Goal: Information Seeking & Learning: Learn about a topic

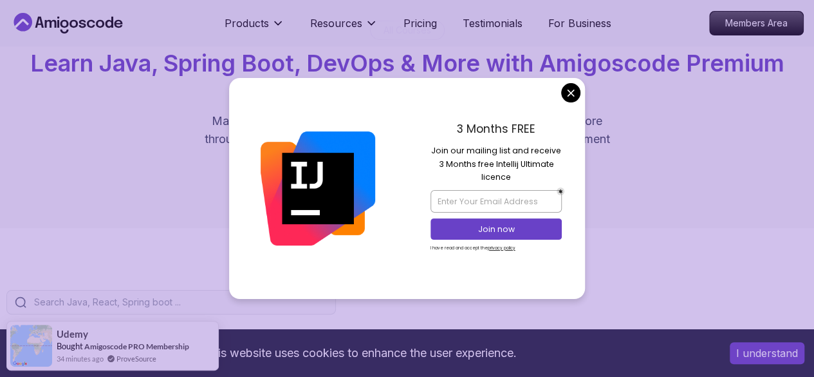
scroll to position [85, 0]
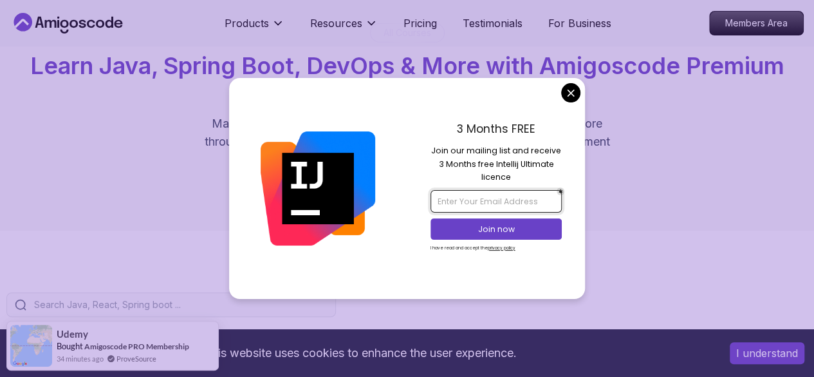
click at [476, 198] on input "email" at bounding box center [496, 201] width 131 height 22
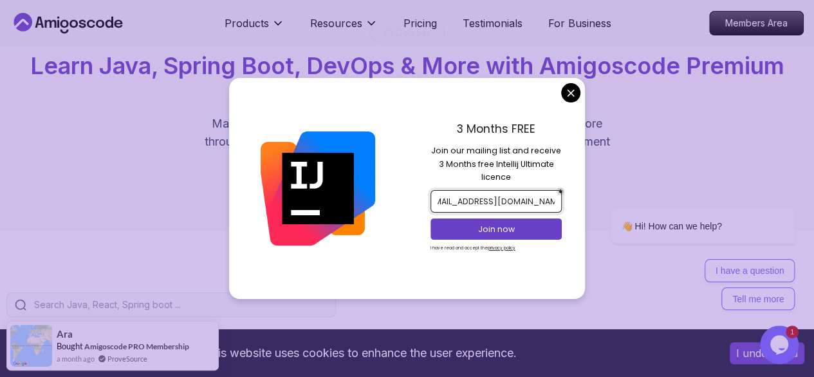
scroll to position [0, 19]
type input "[EMAIL_ADDRESS][DOMAIN_NAME]"
click at [484, 227] on p "Join now" at bounding box center [496, 229] width 107 height 12
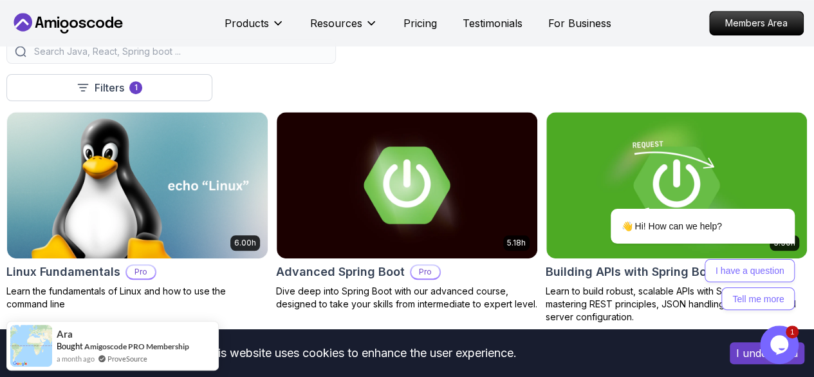
scroll to position [237, 0]
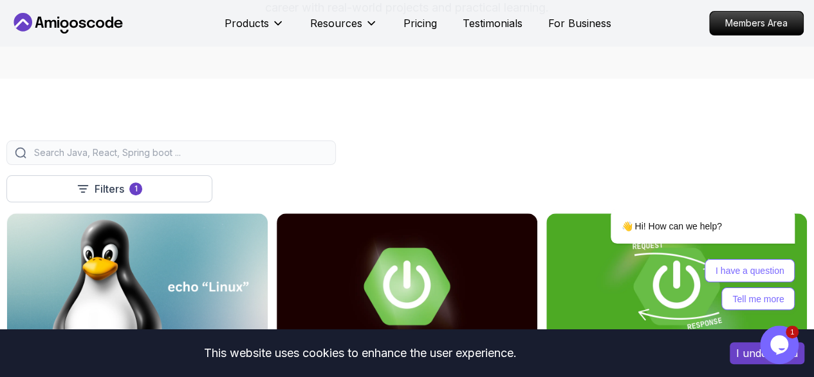
click at [328, 159] on input "search" at bounding box center [180, 152] width 296 height 13
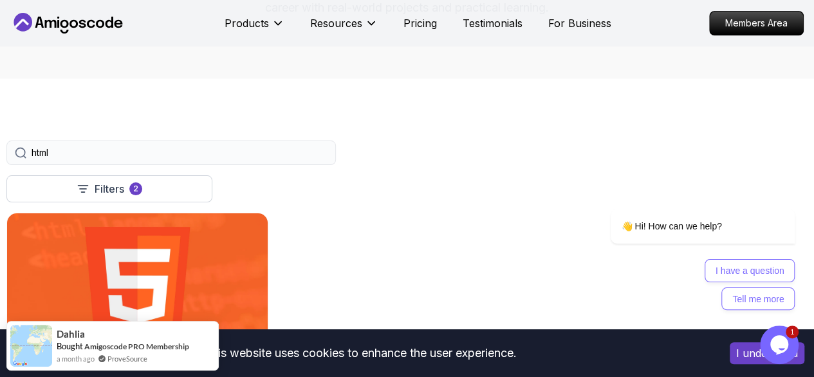
type input "html"
click at [274, 229] on img at bounding box center [138, 285] width 274 height 153
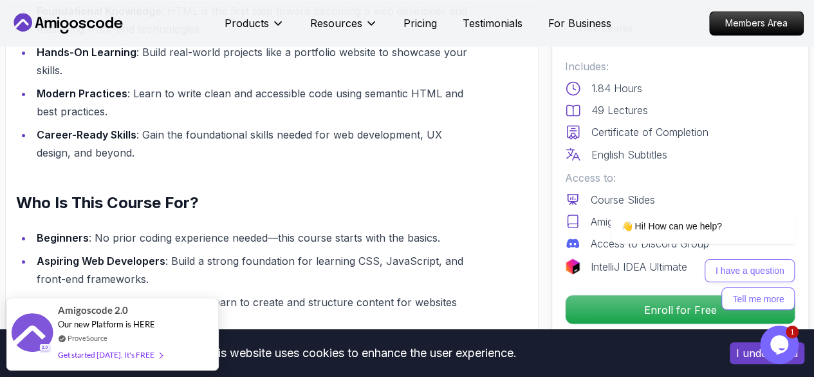
scroll to position [1082, 0]
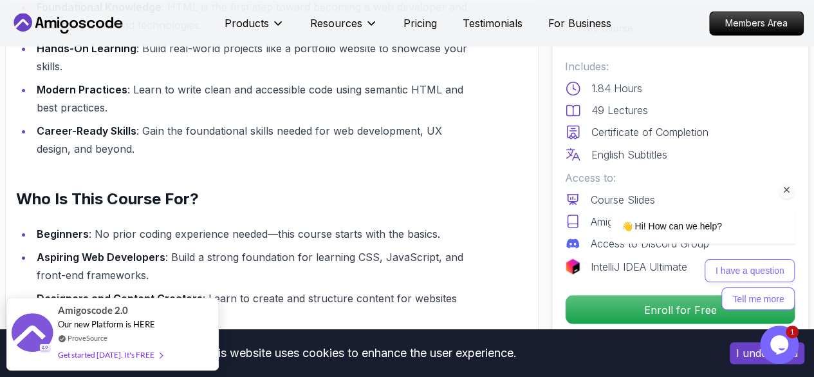
click at [629, 301] on div "I have a question Tell me more" at bounding box center [703, 284] width 184 height 51
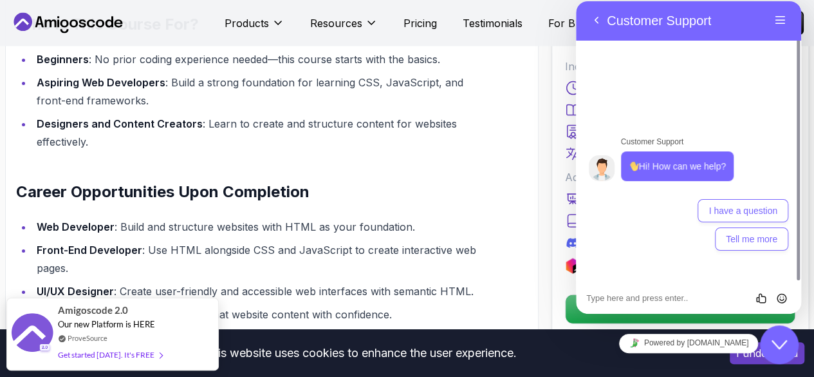
scroll to position [1257, 0]
click at [748, 232] on button "Tell me more" at bounding box center [751, 238] width 73 height 23
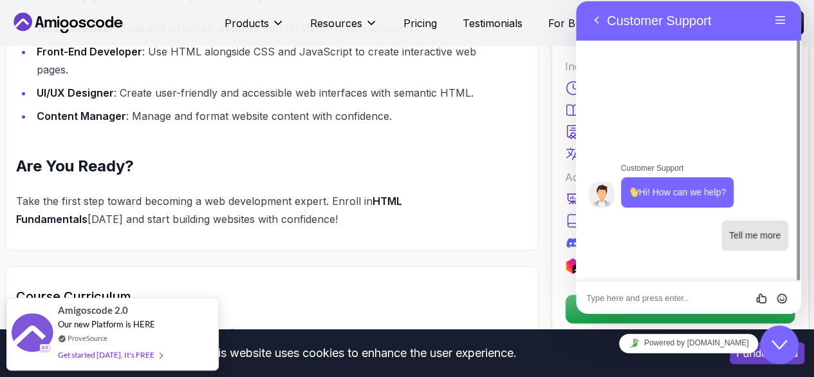
scroll to position [1456, 0]
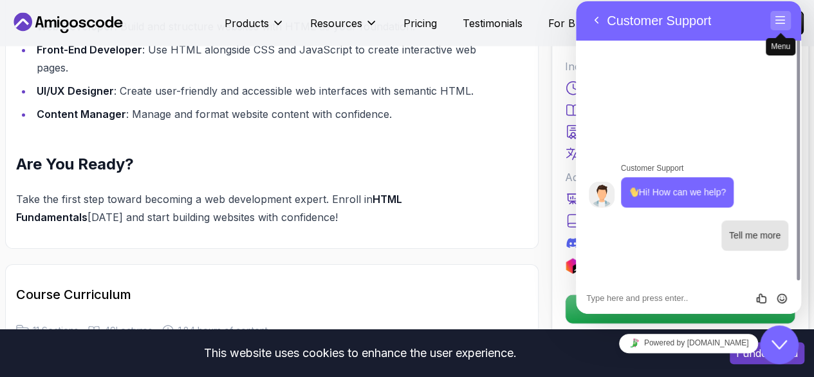
click at [778, 23] on button "Menu" at bounding box center [781, 20] width 21 height 19
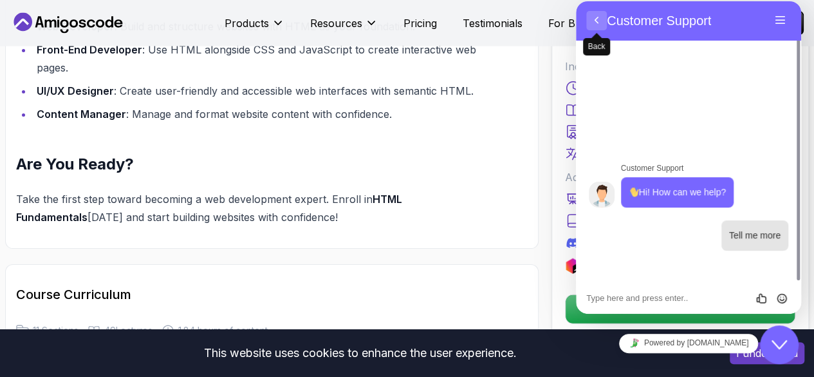
click at [602, 14] on button "Back" at bounding box center [597, 20] width 21 height 19
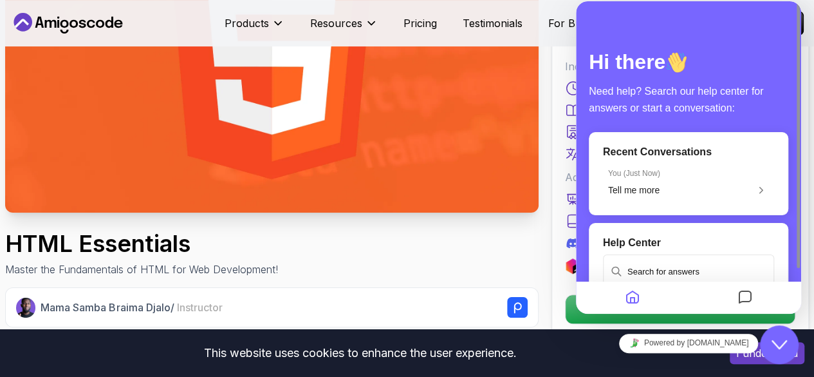
scroll to position [0, 0]
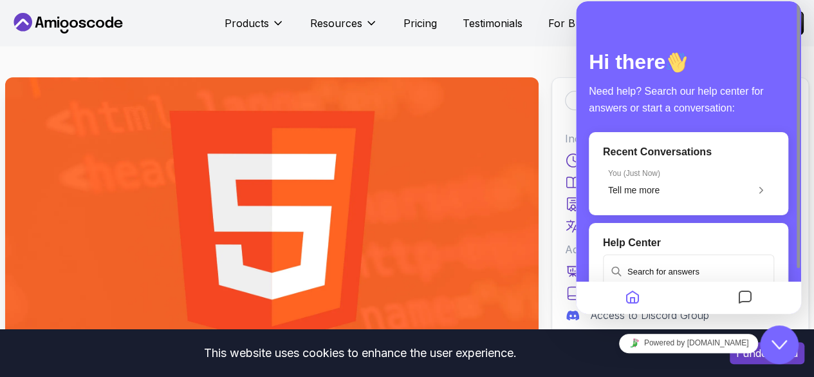
click at [290, 235] on img at bounding box center [272, 227] width 534 height 300
click at [289, 182] on img at bounding box center [272, 227] width 534 height 300
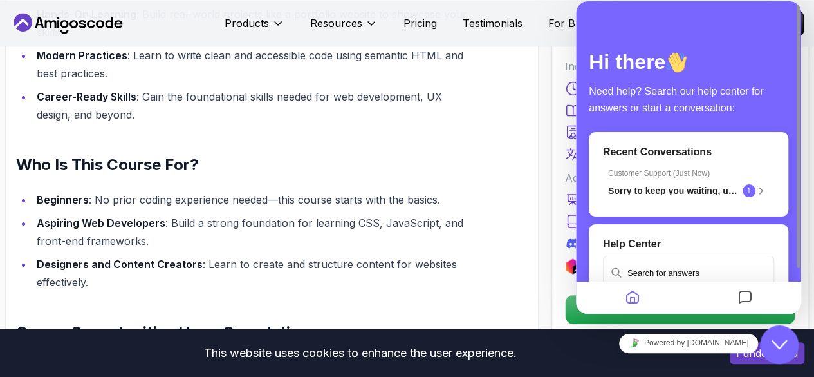
scroll to position [54, 0]
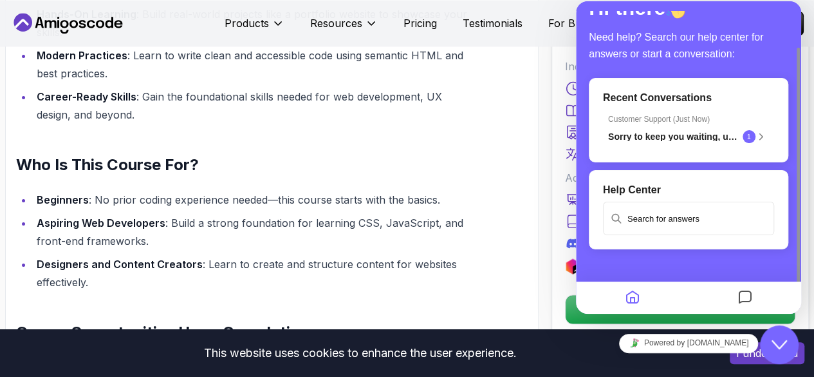
click at [630, 290] on icon "Home" at bounding box center [632, 297] width 15 height 25
click at [747, 291] on icon "Messages" at bounding box center [745, 297] width 15 height 25
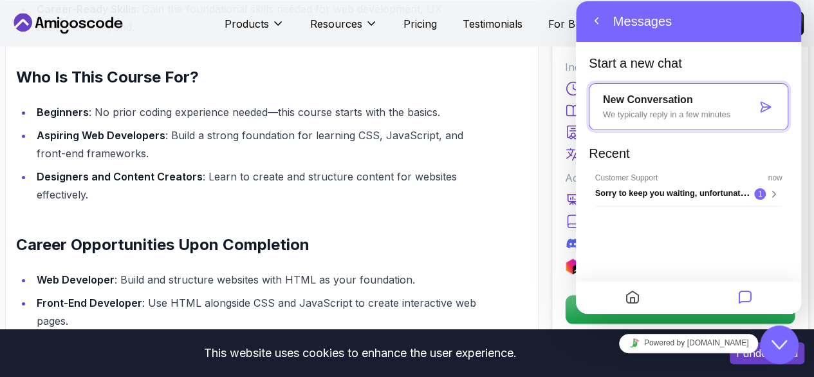
scroll to position [1206, 0]
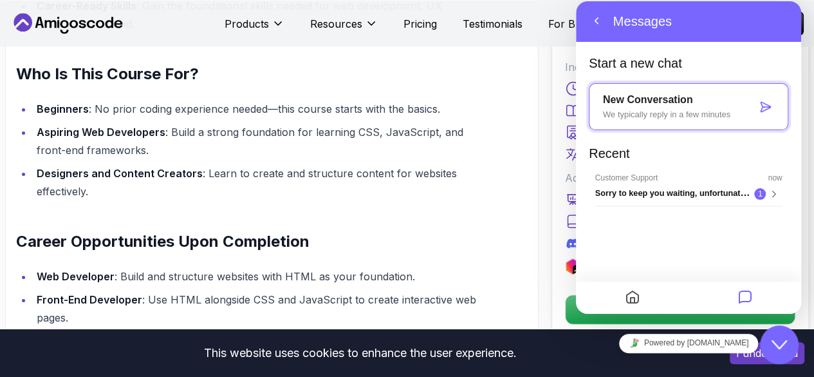
click at [599, 11] on div "Back Messages" at bounding box center [630, 21] width 86 height 21
click at [595, 32] on span "Back" at bounding box center [597, 33] width 10 height 10
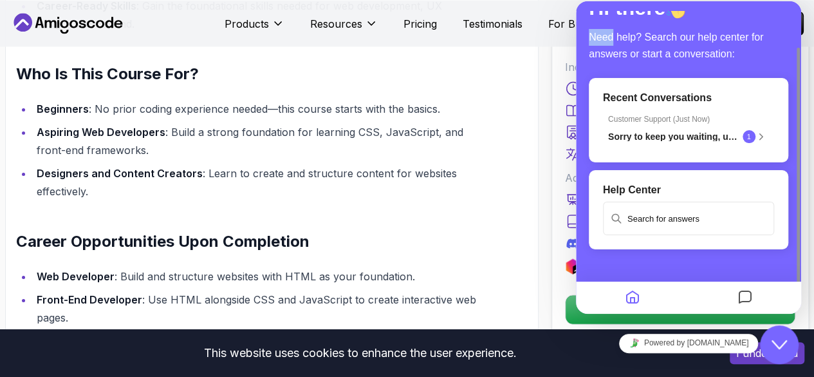
click at [595, 32] on span "Need help? Search our help center for answers or start a conversation:" at bounding box center [676, 46] width 174 height 28
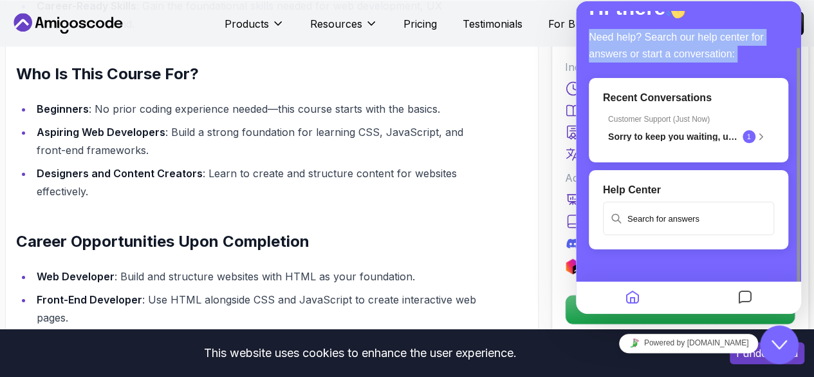
click at [595, 32] on span "Need help? Search our help center for answers or start a conversation:" at bounding box center [676, 46] width 174 height 28
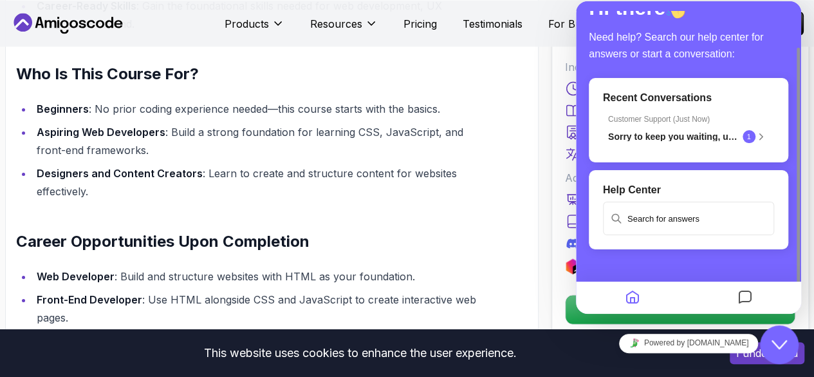
click at [648, 100] on p "Recent Conversations" at bounding box center [688, 98] width 171 height 12
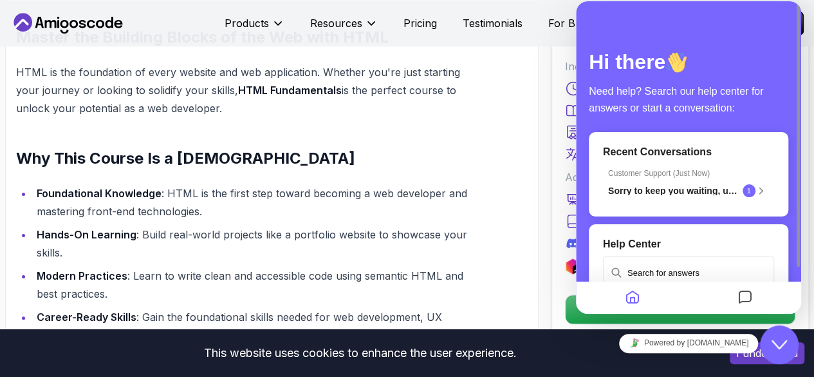
scroll to position [894, 0]
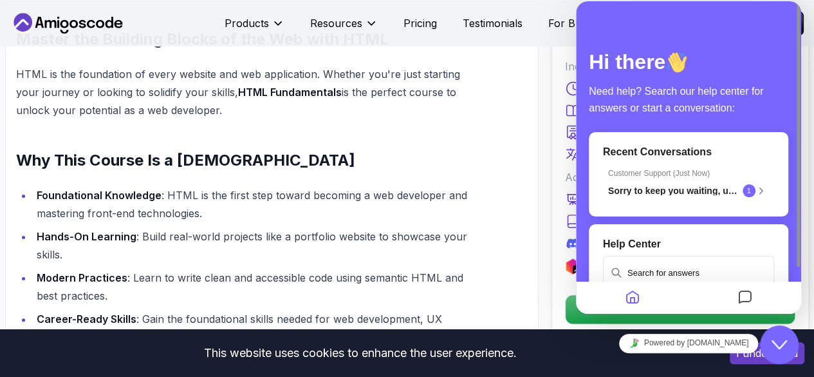
click at [699, 82] on div "Need help? Search our help center for answers or start a conversation:" at bounding box center [689, 96] width 200 height 39
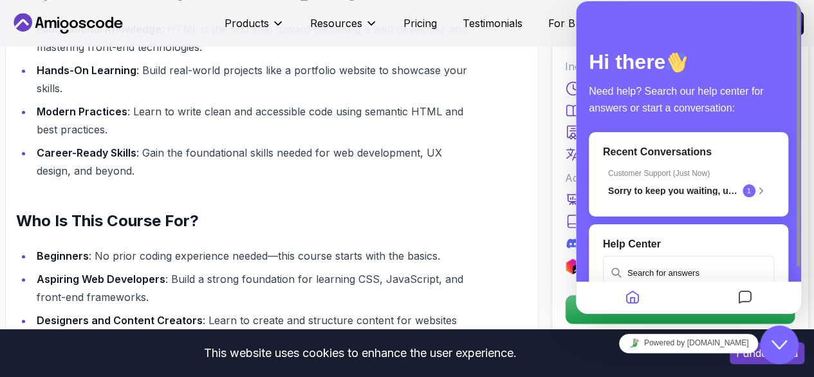
scroll to position [1049, 0]
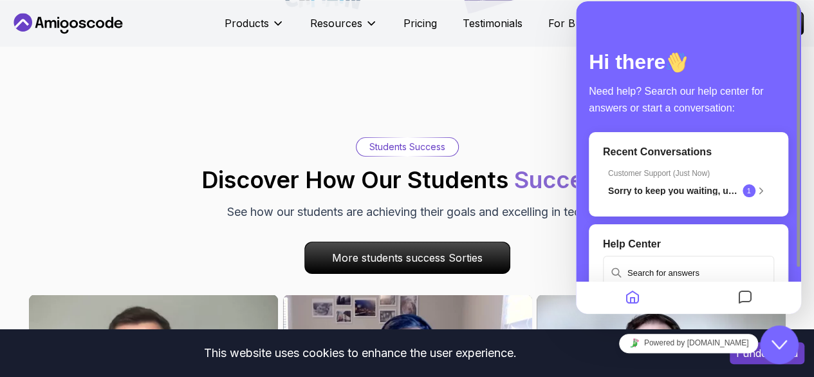
scroll to position [237, 0]
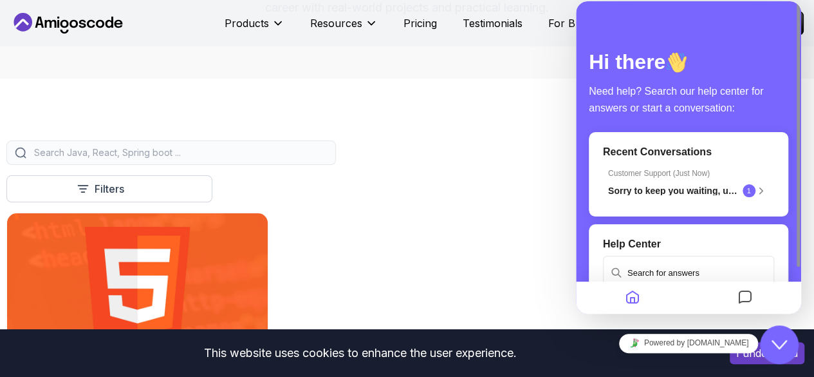
click at [274, 250] on img at bounding box center [138, 285] width 274 height 153
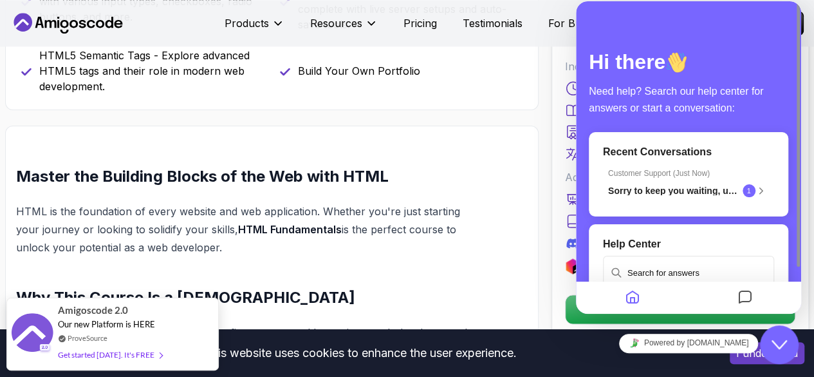
scroll to position [760, 0]
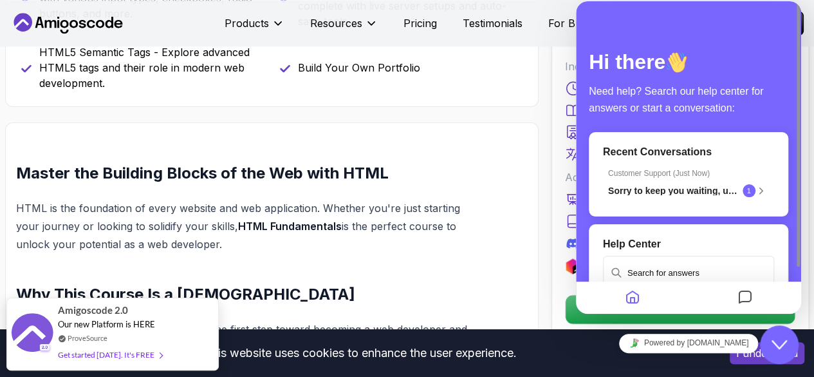
click at [615, 310] on div at bounding box center [688, 297] width 225 height 32
click at [748, 295] on icon "Messages" at bounding box center [745, 297] width 15 height 25
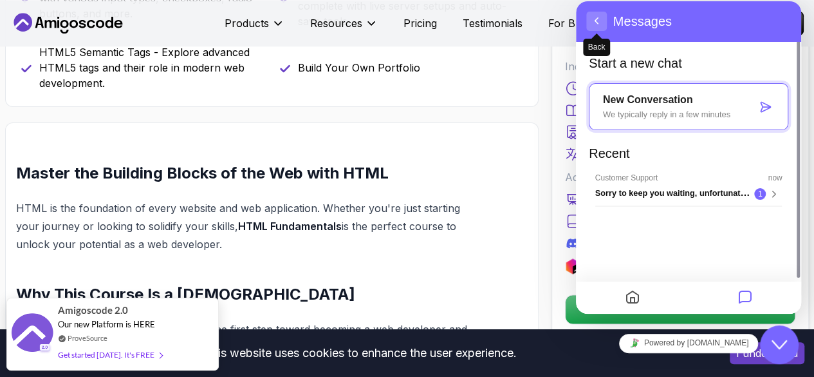
click at [597, 12] on button "Back" at bounding box center [597, 21] width 21 height 19
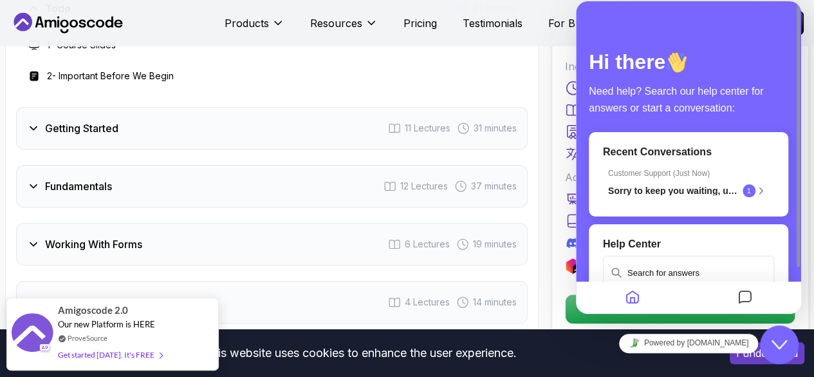
scroll to position [1822, 0]
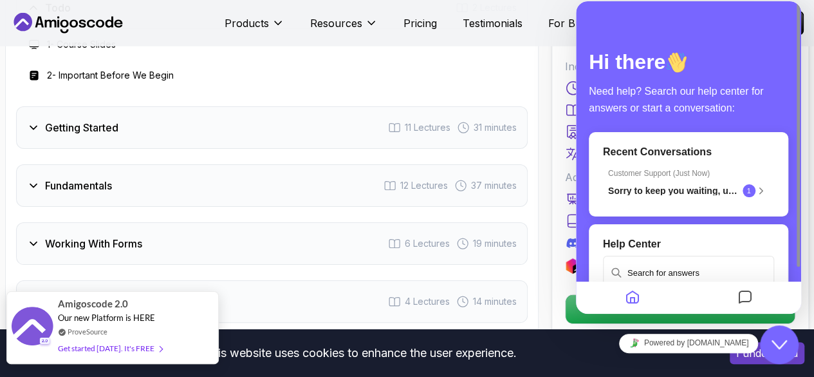
click at [162, 348] on div "Amigoscode 2.0 Our new Platform is HERE ProveSource Get started [DATE]. It's FR…" at bounding box center [112, 327] width 109 height 71
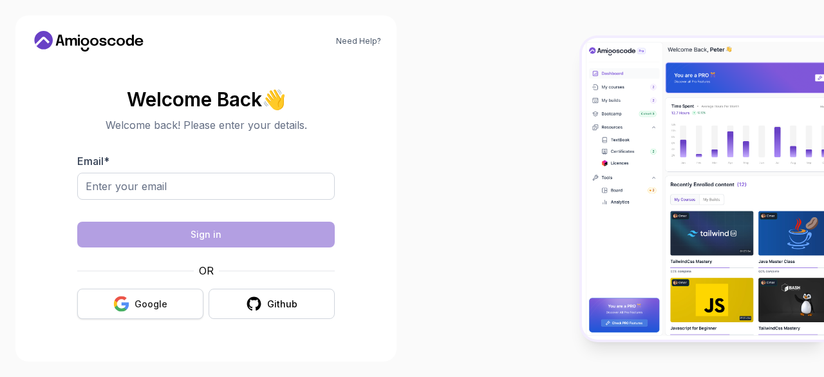
click at [145, 300] on div "Google" at bounding box center [151, 303] width 33 height 13
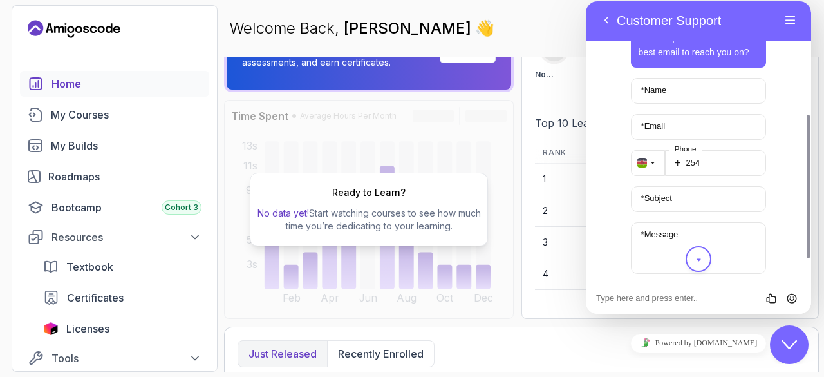
scroll to position [74, 0]
click at [684, 97] on input "* Name" at bounding box center [699, 91] width 136 height 26
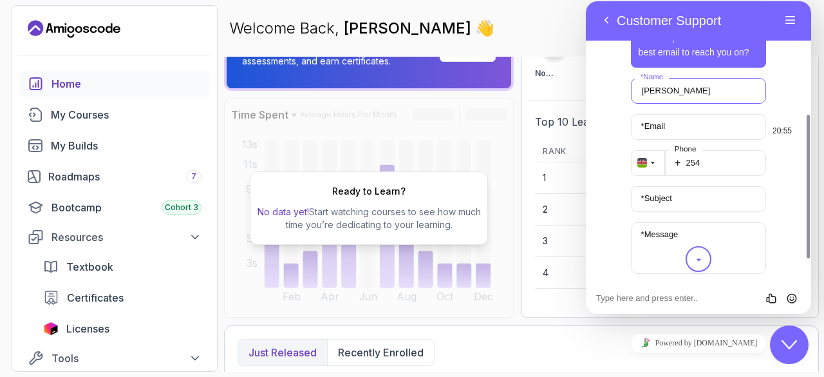
type input "[PERSON_NAME]"
click at [682, 126] on input "* Email" at bounding box center [699, 127] width 136 height 26
type input "[EMAIL_ADDRESS][DOMAIN_NAME]"
click at [708, 170] on input "254" at bounding box center [716, 163] width 102 height 26
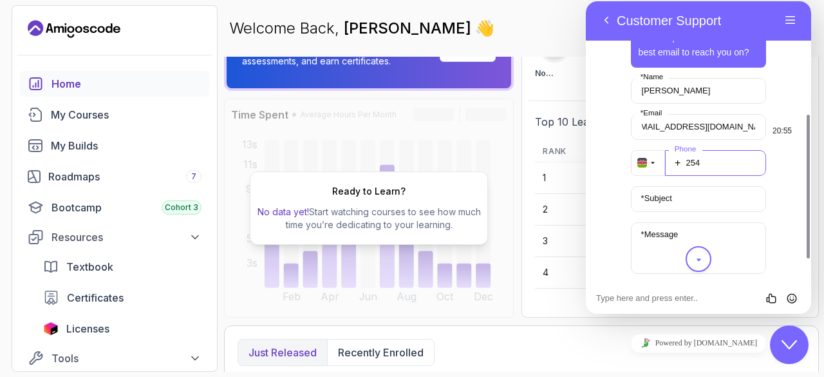
scroll to position [0, 0]
type input "254725030226"
click at [695, 189] on input "* Subject" at bounding box center [699, 199] width 136 height 26
click at [679, 198] on input "* Subject" at bounding box center [699, 199] width 136 height 26
click at [674, 202] on input "* Subject" at bounding box center [699, 199] width 136 height 26
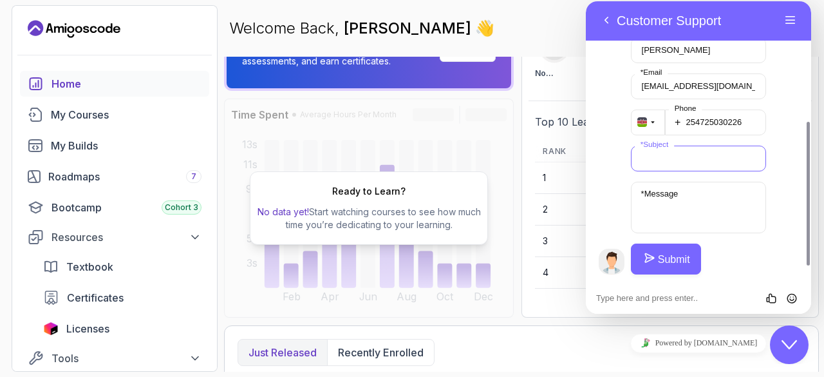
scroll to position [261, 0]
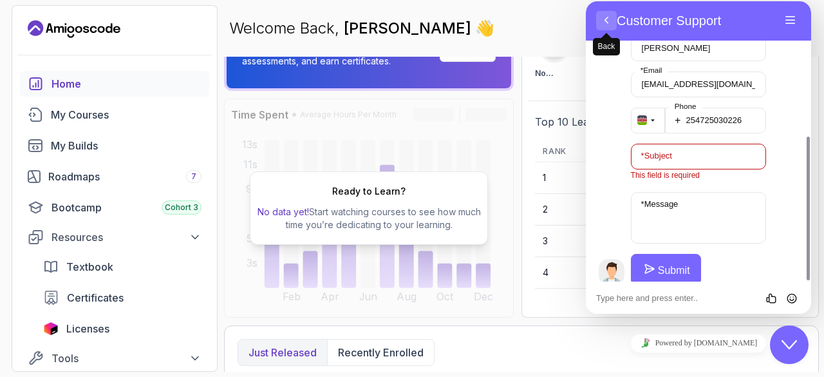
click at [608, 24] on button "Back" at bounding box center [606, 20] width 21 height 19
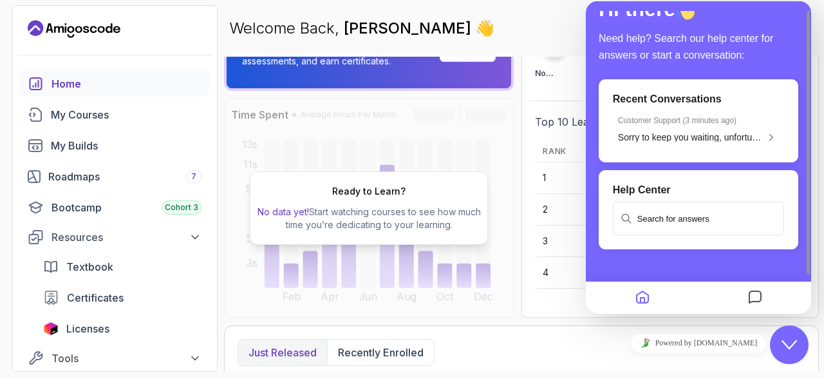
scroll to position [0, 0]
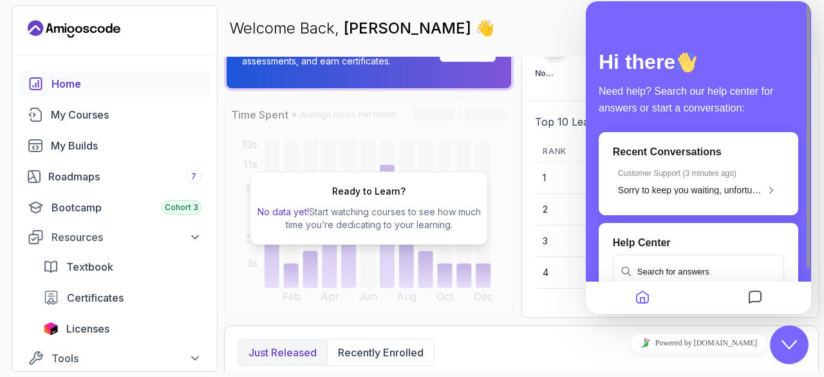
click at [579, 37] on div "Welcome Back, abdirahman ali 👋 0 Points 1 abdirahman ali Student" at bounding box center [521, 28] width 595 height 46
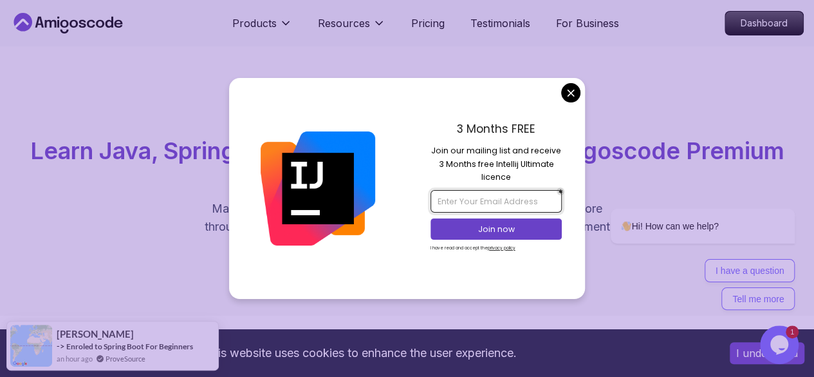
click at [514, 194] on input "email" at bounding box center [496, 201] width 131 height 22
type input "abdirahmanalibakal0@gmail.com"
click at [497, 228] on p "Join now" at bounding box center [496, 229] width 107 height 12
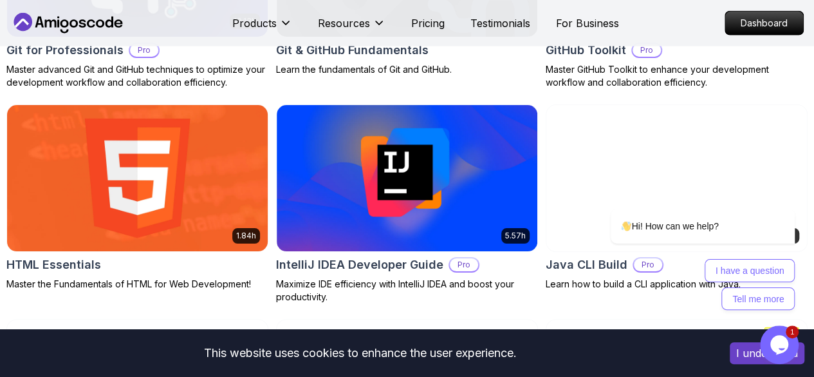
scroll to position [1657, 0]
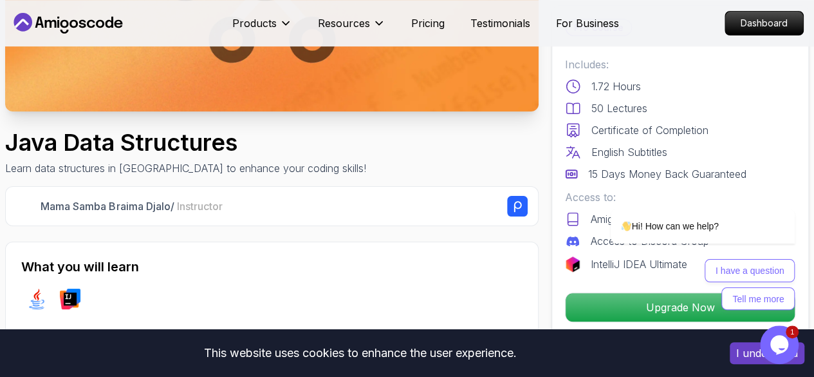
scroll to position [270, 0]
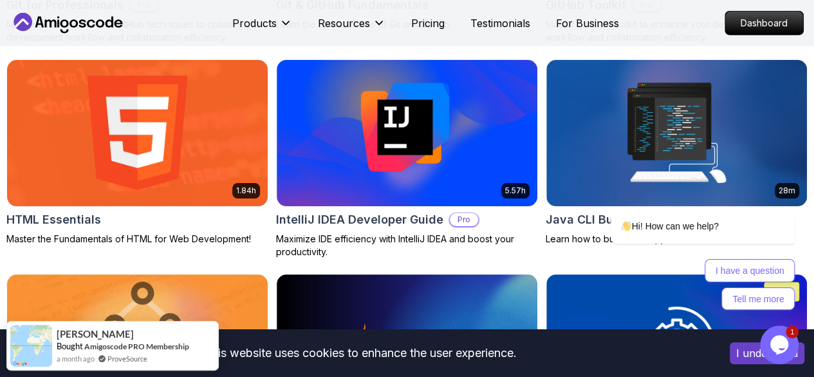
scroll to position [1697, 0]
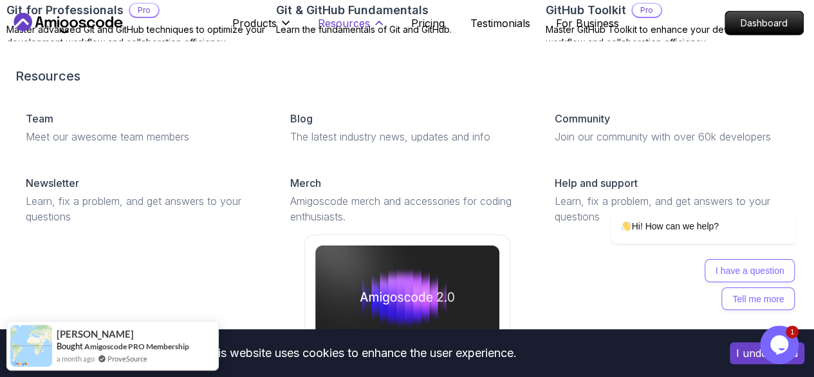
click at [380, 23] on icon at bounding box center [379, 23] width 6 height 3
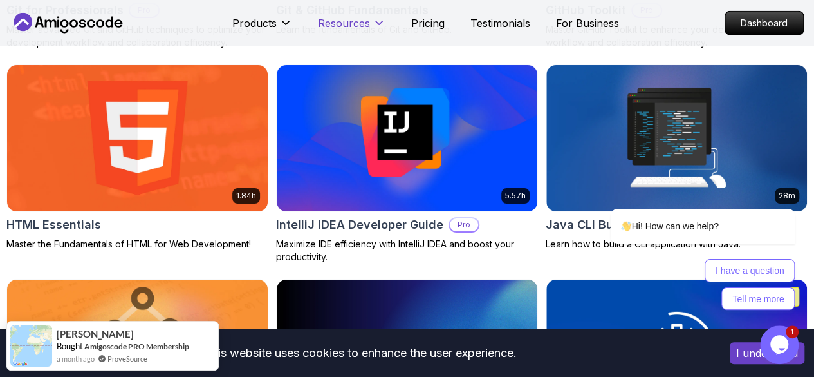
click at [380, 23] on icon at bounding box center [379, 23] width 6 height 3
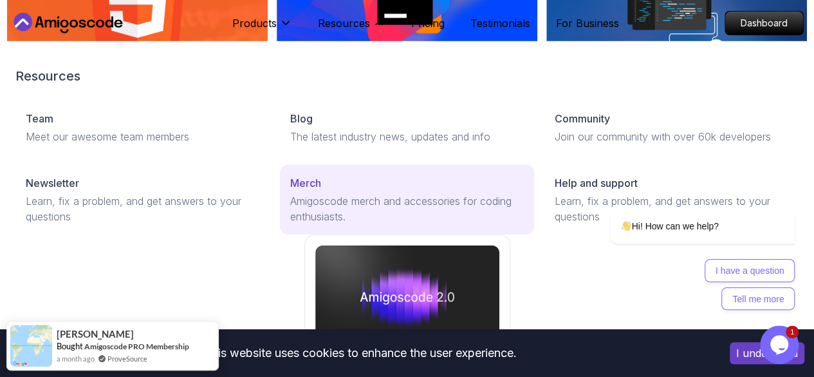
scroll to position [1835, 0]
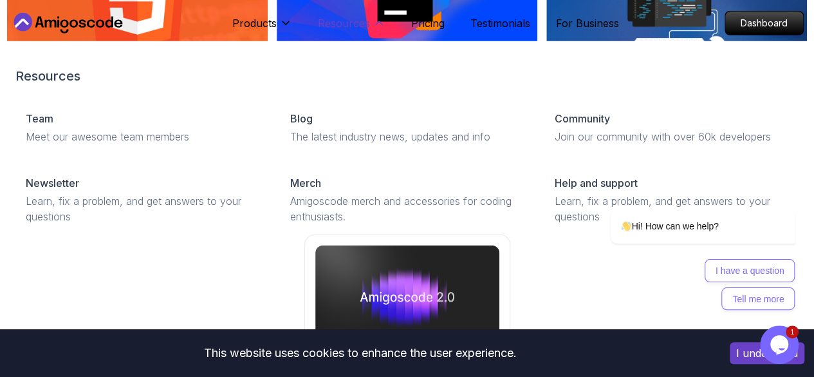
click at [381, 20] on icon at bounding box center [379, 23] width 13 height 13
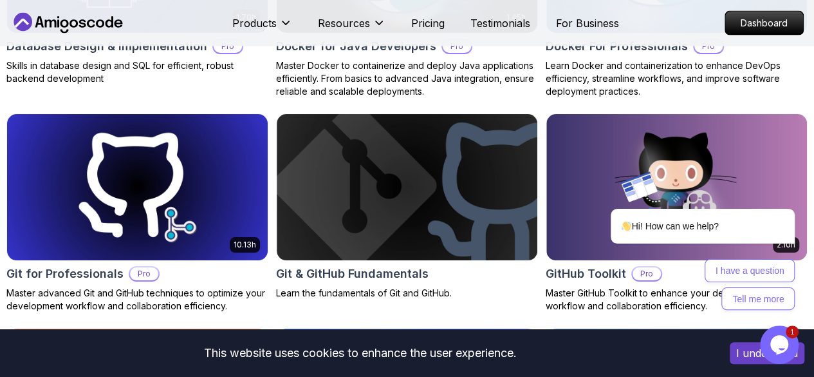
scroll to position [1450, 0]
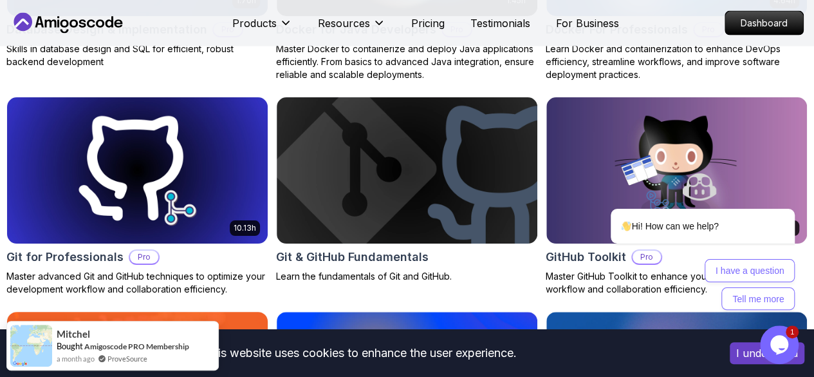
click at [274, 308] on img at bounding box center [138, 384] width 274 height 153
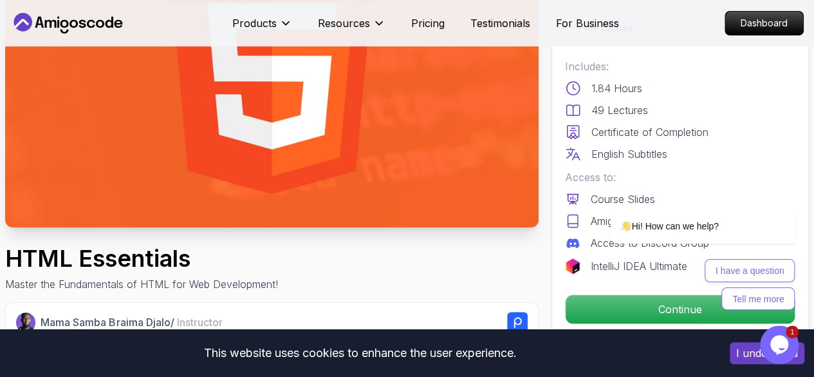
scroll to position [151, 0]
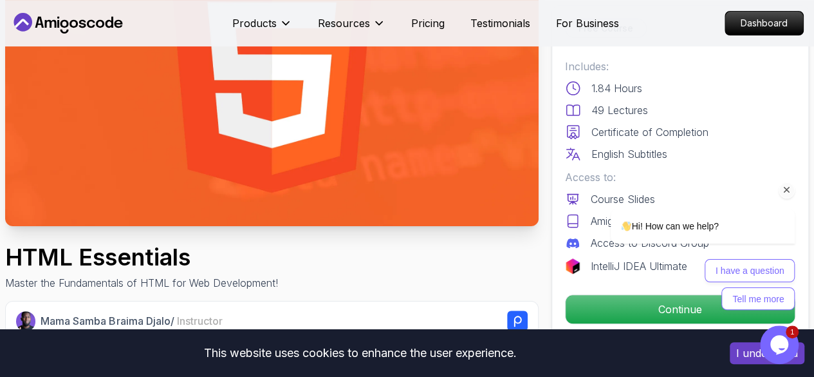
click at [641, 310] on div "I have a question Tell me more" at bounding box center [703, 284] width 184 height 51
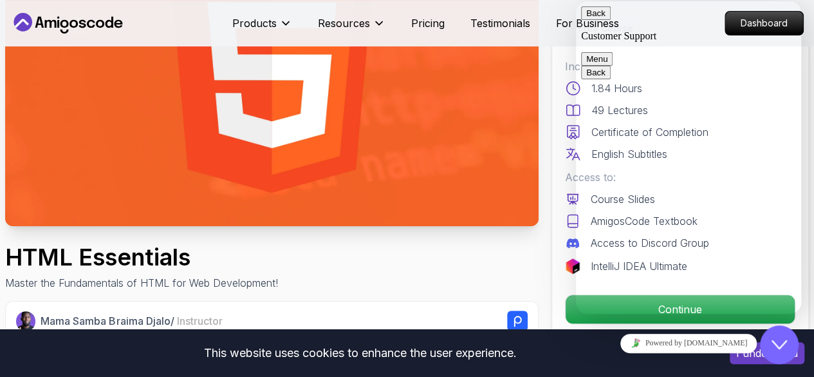
click at [592, 14] on button "Back" at bounding box center [596, 13] width 30 height 14
click at [513, 146] on img at bounding box center [272, 76] width 534 height 300
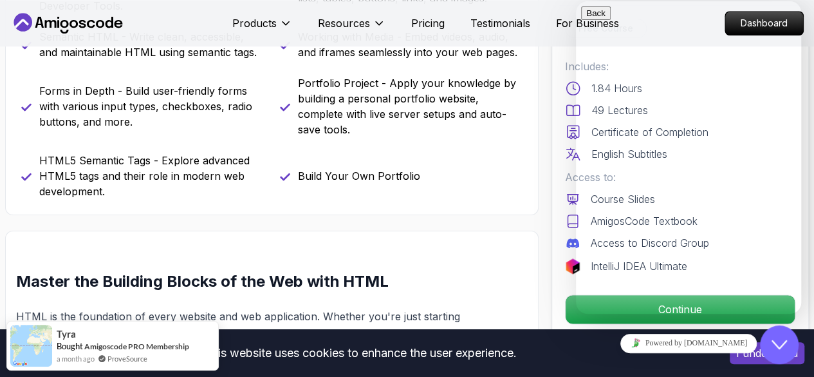
scroll to position [641, 0]
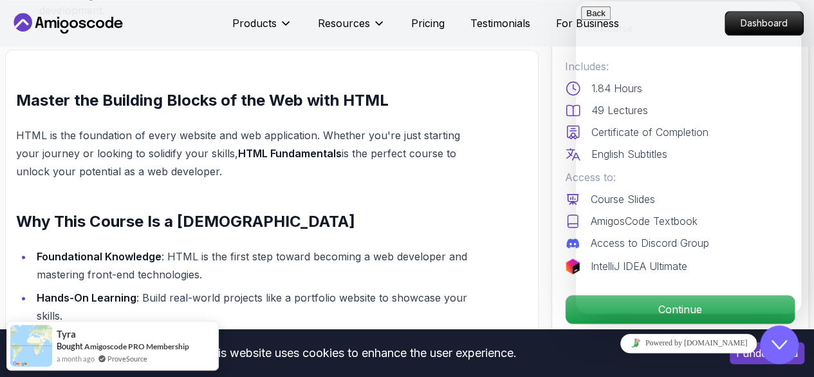
scroll to position [831, 0]
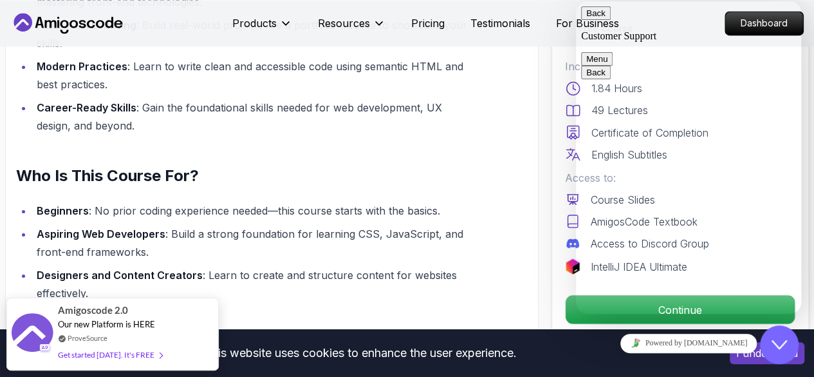
scroll to position [1109, 0]
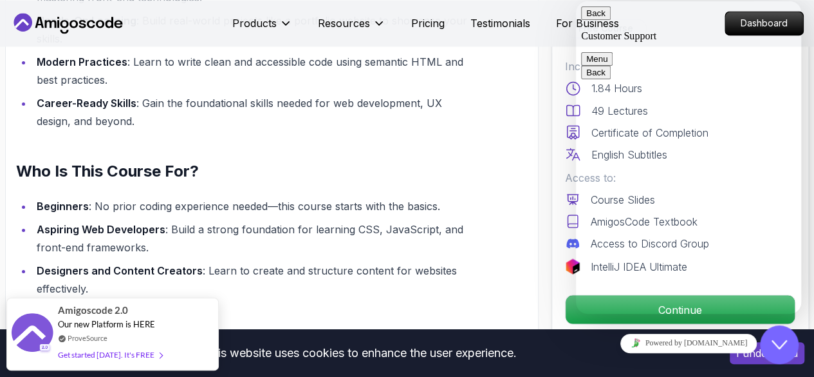
click at [576, 1] on div "Rate this chat Insert emoji" at bounding box center [576, 1] width 0 height 0
click at [593, 17] on button "Back" at bounding box center [596, 13] width 30 height 14
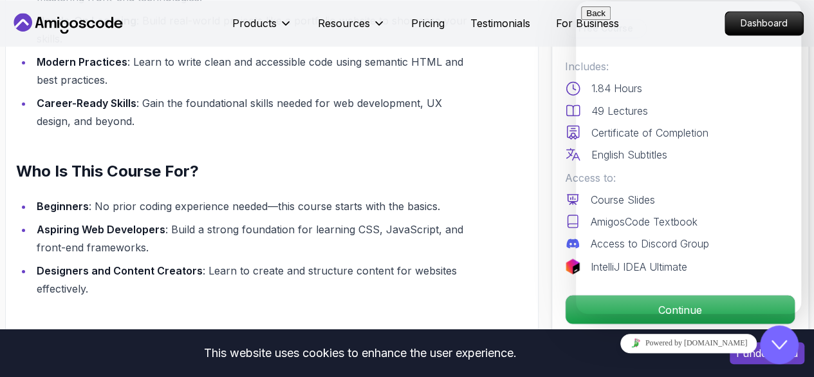
click at [681, 339] on link "Powered by [DOMAIN_NAME]" at bounding box center [689, 342] width 137 height 19
